Goal: Information Seeking & Learning: Check status

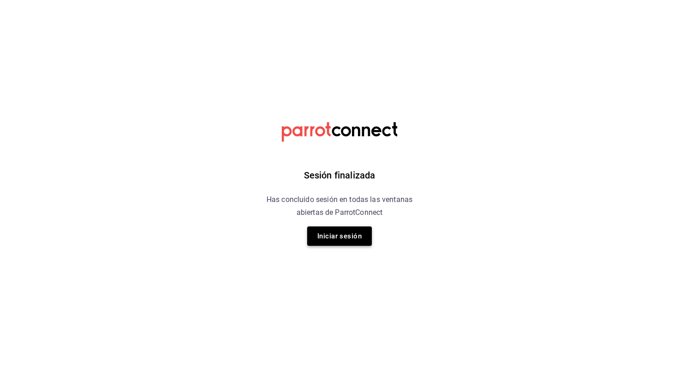
click at [338, 235] on button "Iniciar sesión" at bounding box center [339, 236] width 65 height 19
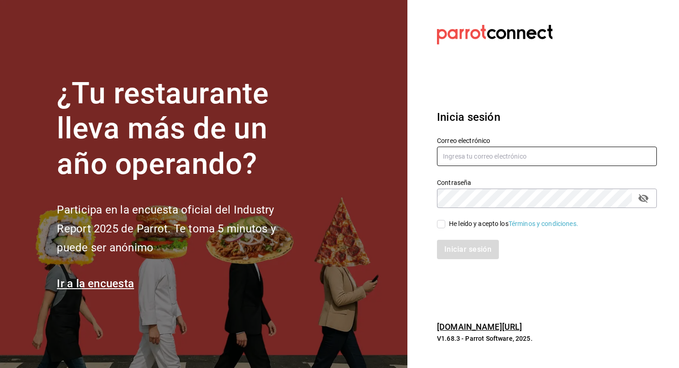
type input "[EMAIL_ADDRESS][DOMAIN_NAME]"
click at [484, 224] on div "He leído y acepto los Términos y condiciones." at bounding box center [513, 224] width 129 height 10
click at [445, 224] on input "He leído y acepto los Términos y condiciones." at bounding box center [441, 224] width 8 height 8
checkbox input "true"
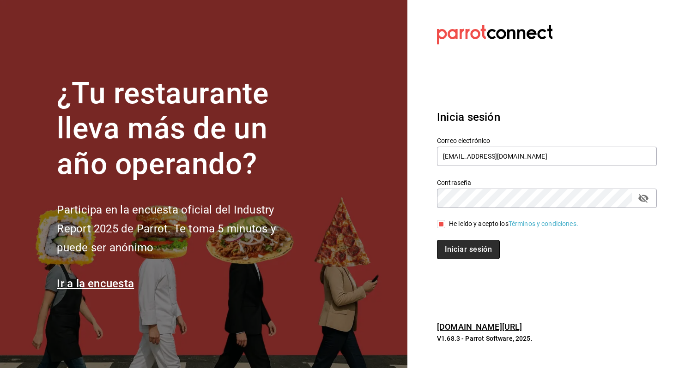
click at [476, 251] on button "Iniciar sesión" at bounding box center [468, 249] width 63 height 19
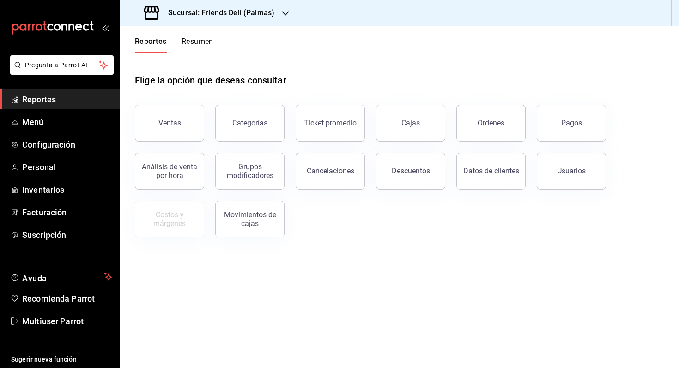
click at [195, 43] on button "Resumen" at bounding box center [197, 45] width 32 height 16
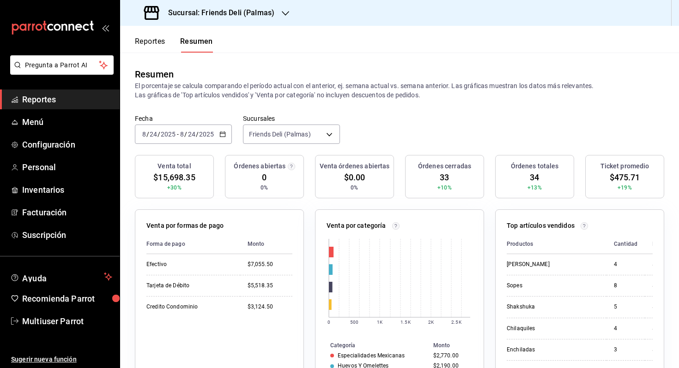
click at [153, 44] on button "Reportes" at bounding box center [150, 45] width 30 height 16
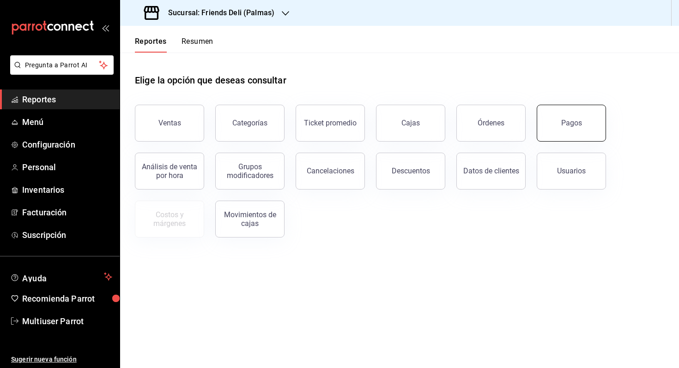
click at [570, 128] on button "Pagos" at bounding box center [570, 123] width 69 height 37
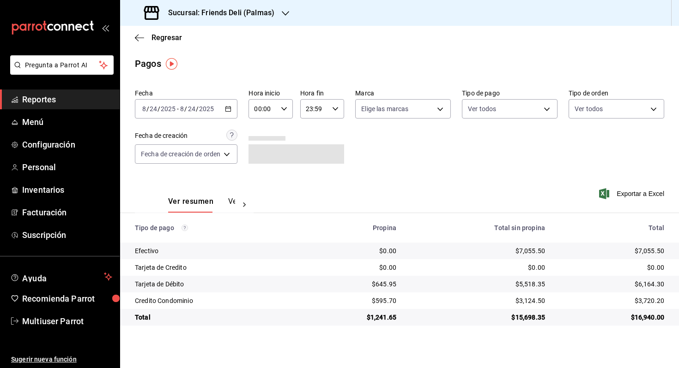
click at [211, 113] on div "2025-08-24 8 / 24 / 2025 - 2025-08-24 8 / 24 / 2025" at bounding box center [186, 108] width 102 height 19
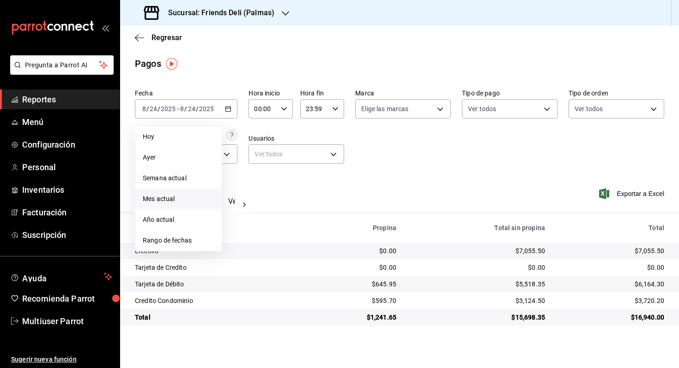
click at [186, 197] on span "Mes actual" at bounding box center [179, 199] width 72 height 10
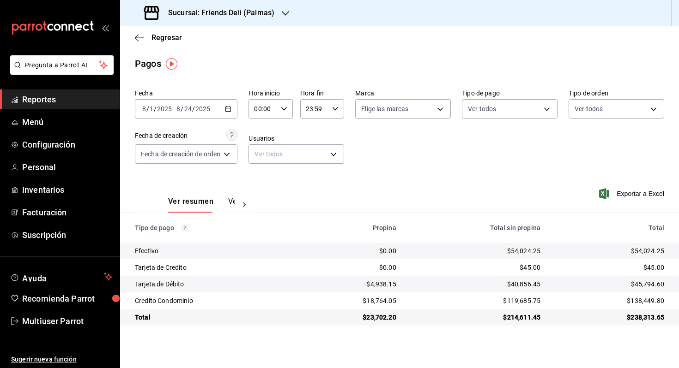
drag, startPoint x: 629, startPoint y: 289, endPoint x: 678, endPoint y: 289, distance: 49.4
click at [678, 289] on td "$45,794.60" at bounding box center [613, 284] width 131 height 17
